Goal: Transaction & Acquisition: Purchase product/service

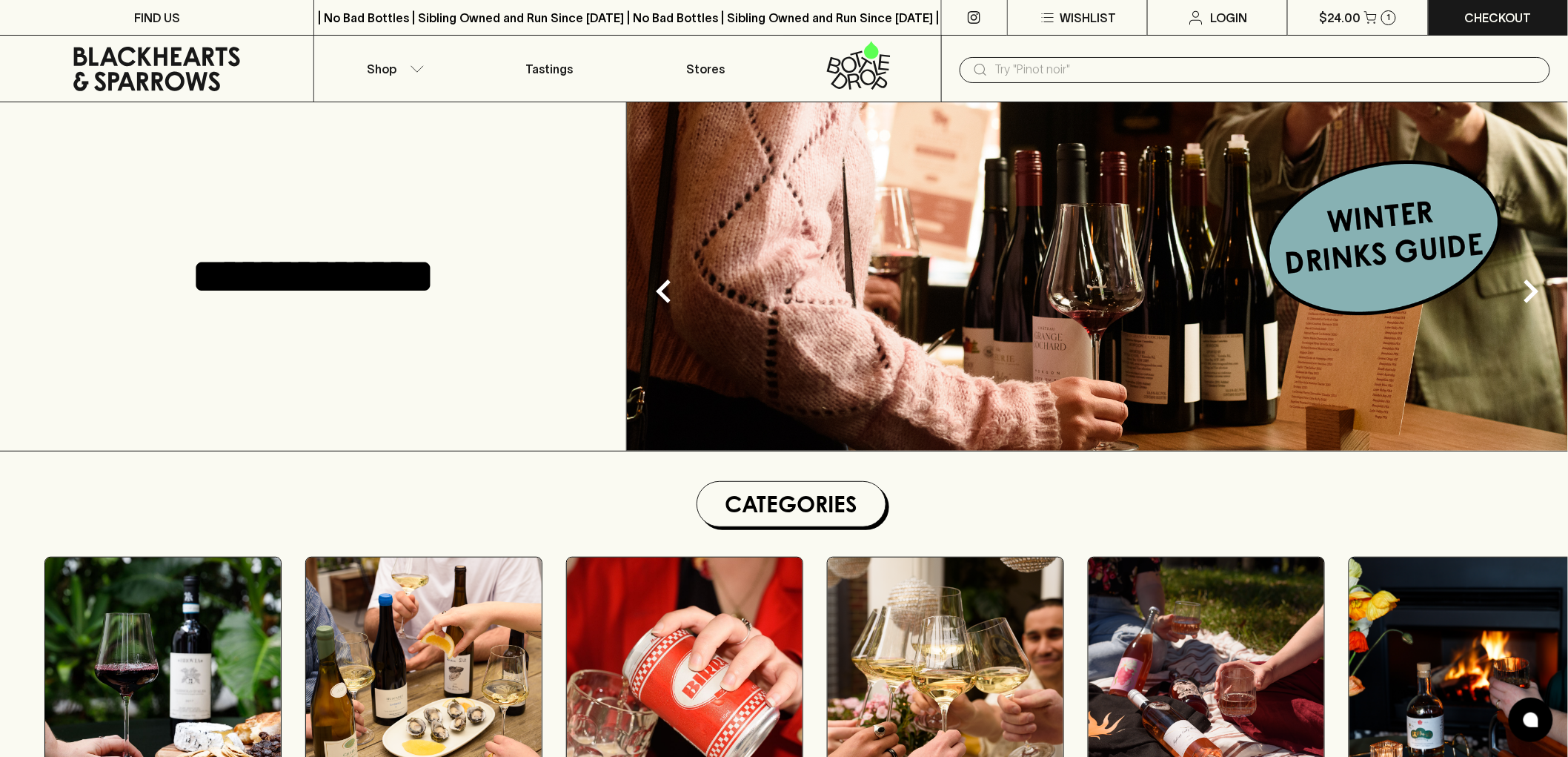
click at [1055, 76] on input "text" at bounding box center [1267, 70] width 543 height 23
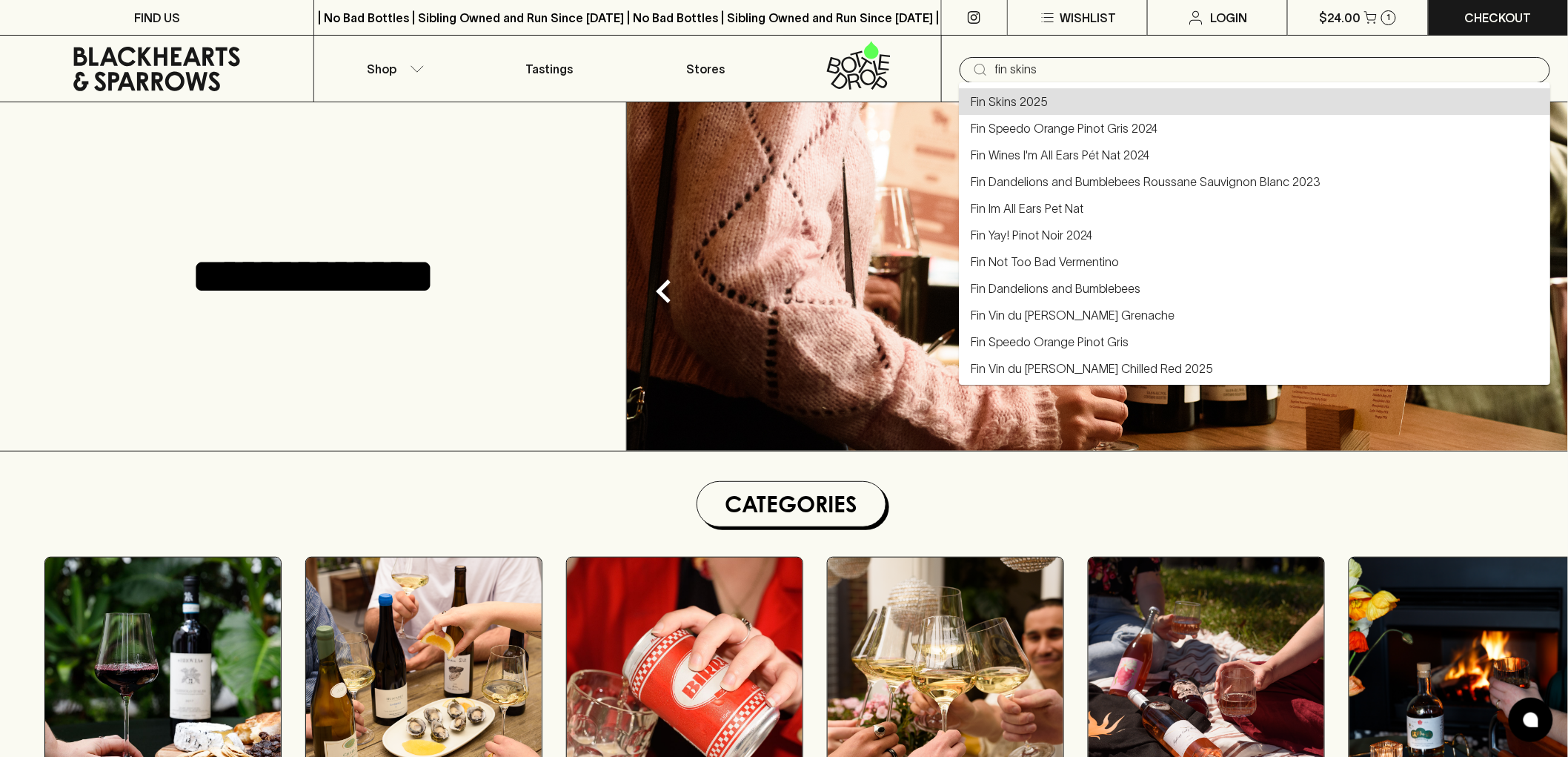
type input "Fin Skins 2025"
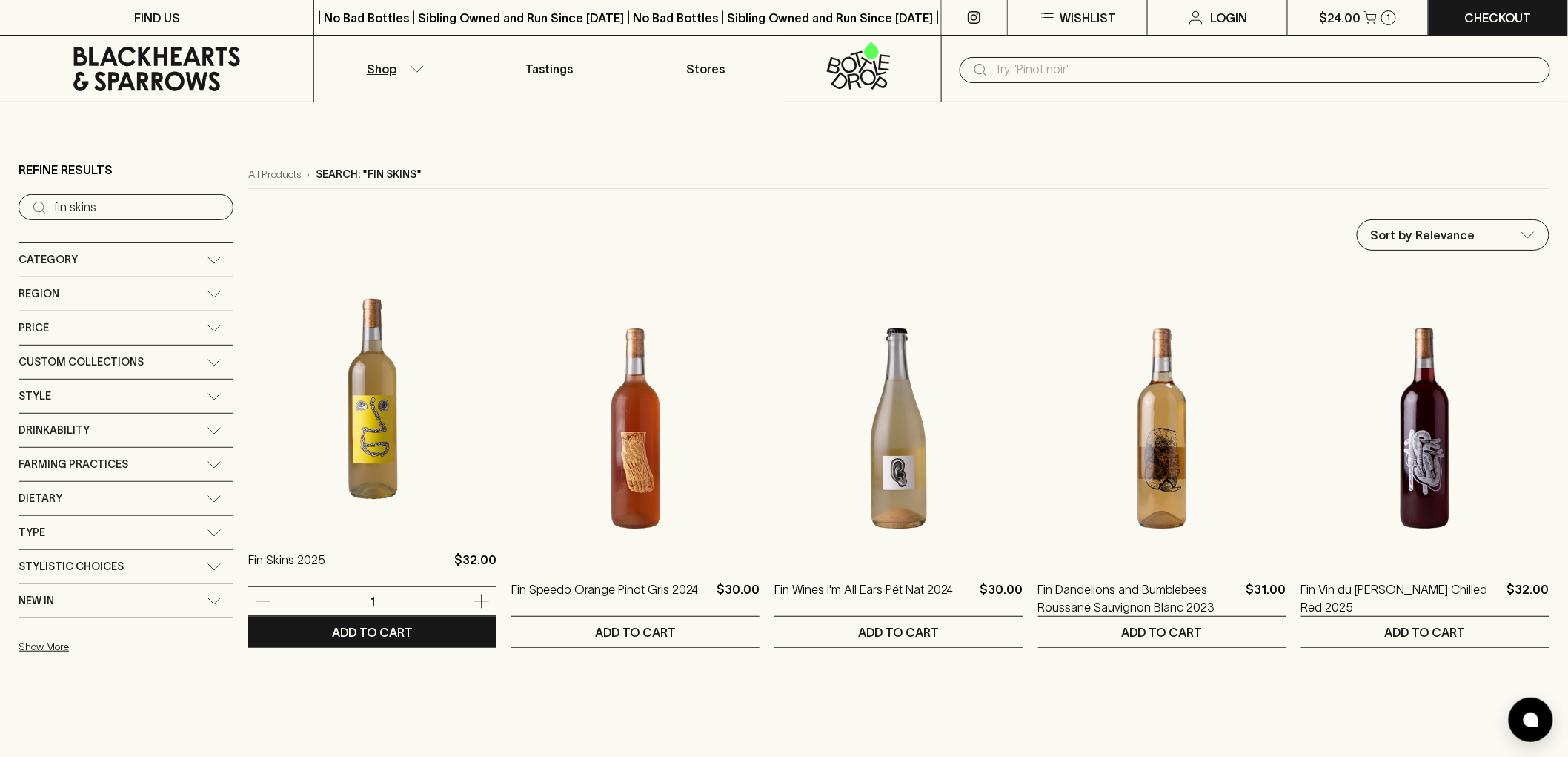
click at [373, 413] on img at bounding box center [372, 399] width 248 height 260
